Goal: Information Seeking & Learning: Understand process/instructions

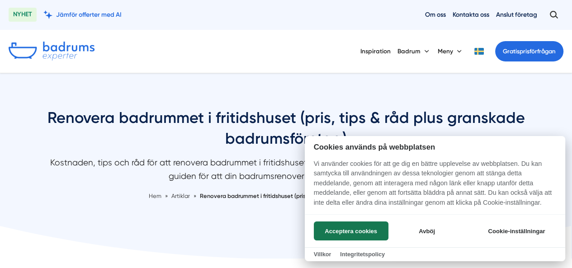
click at [427, 228] on button "Avböj" at bounding box center [427, 231] width 72 height 19
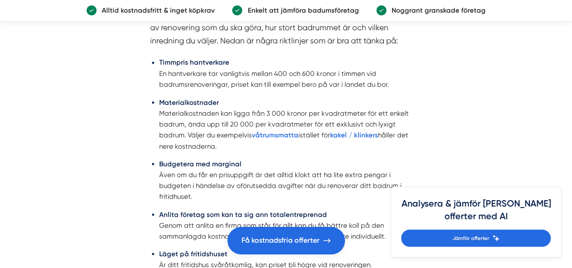
scroll to position [1344, 0]
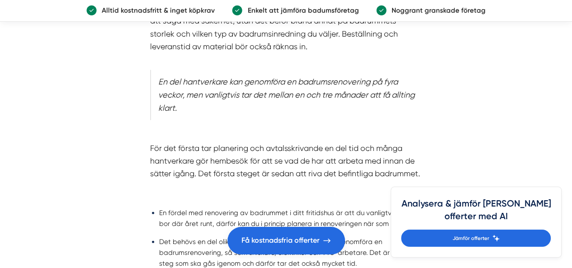
scroll to position [1998, 0]
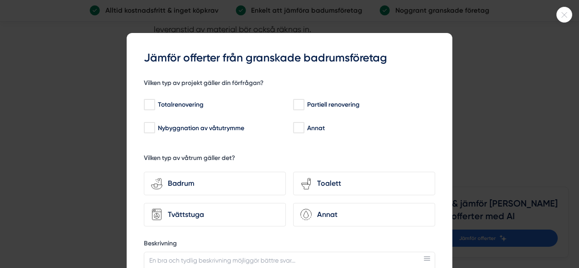
click at [52, 254] on div at bounding box center [289, 134] width 579 height 268
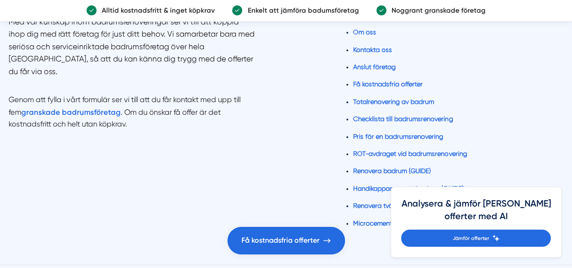
scroll to position [3970, 0]
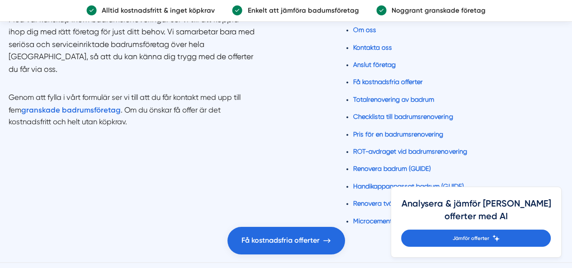
click at [394, 113] on link "Checklista till badrumsrenovering" at bounding box center [403, 116] width 100 height 7
click at [394, 165] on link "Renovera badrum (GUIDE)" at bounding box center [392, 168] width 78 height 7
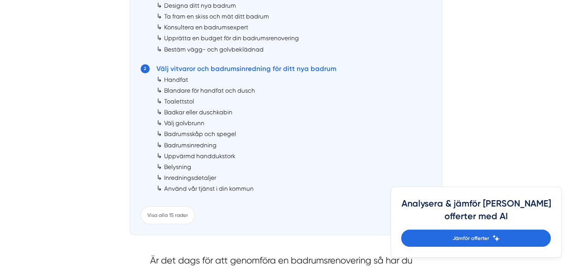
scroll to position [555, 0]
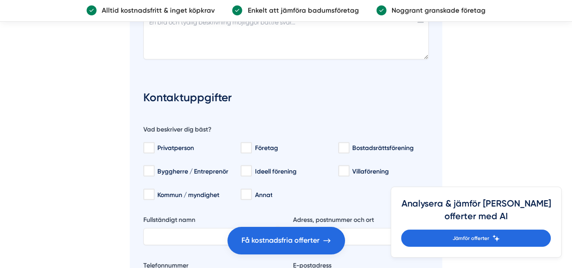
scroll to position [4151, 0]
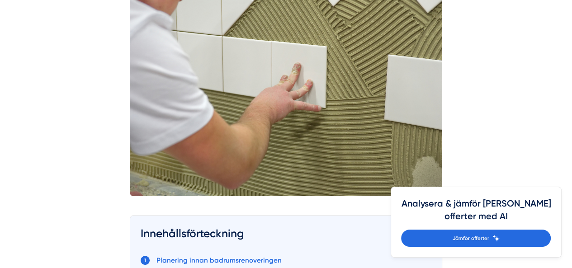
scroll to position [289, 0]
